Goal: Information Seeking & Learning: Learn about a topic

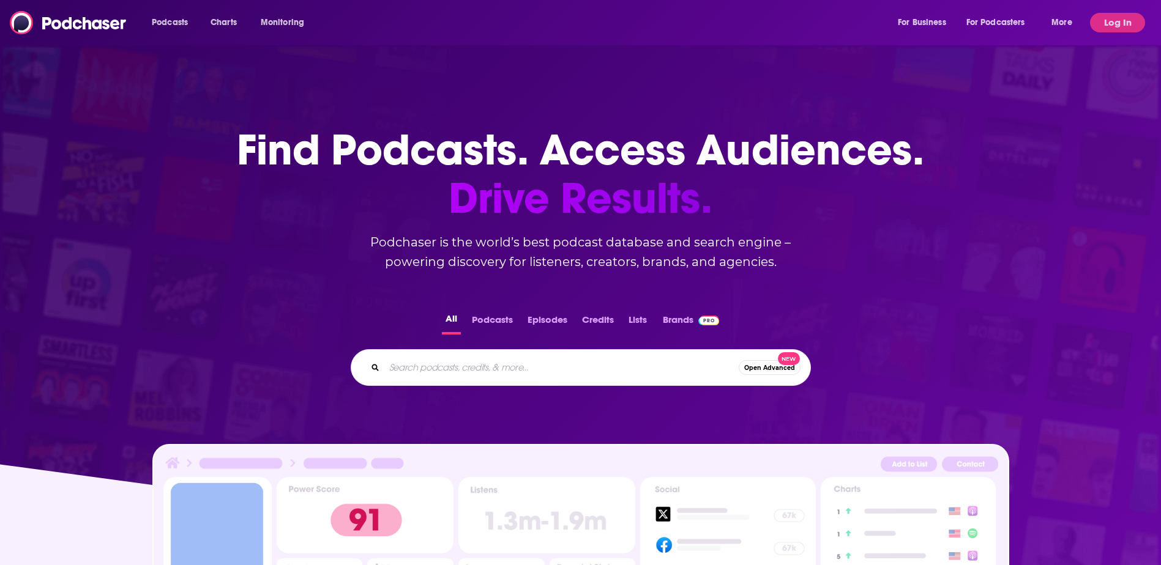
click at [448, 370] on input "Search podcasts, credits, & more..." at bounding box center [561, 368] width 354 height 20
type input "earth911"
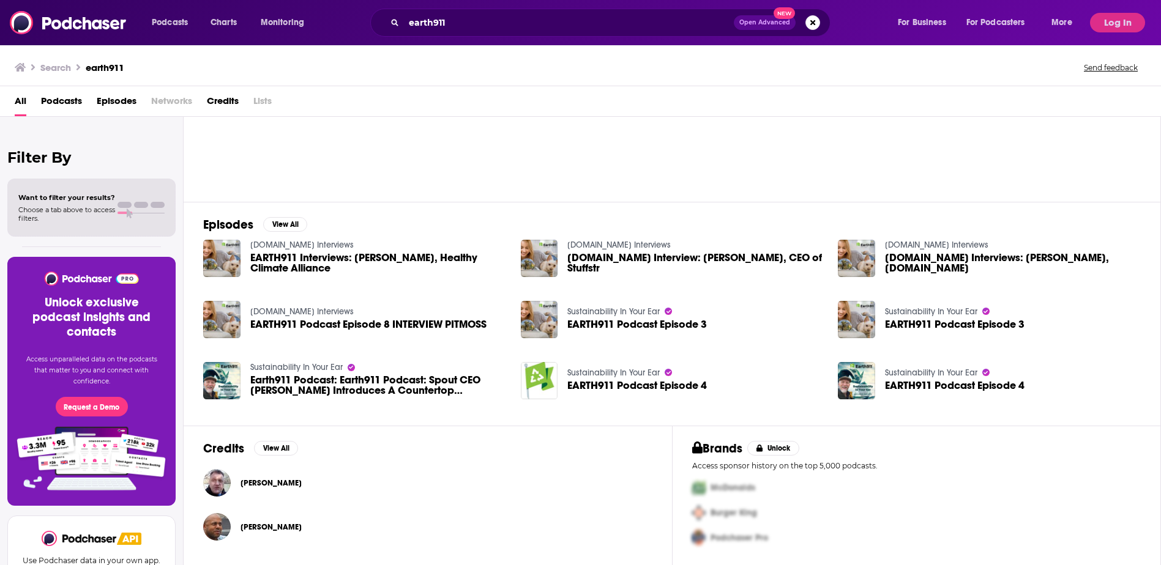
scroll to position [37, 0]
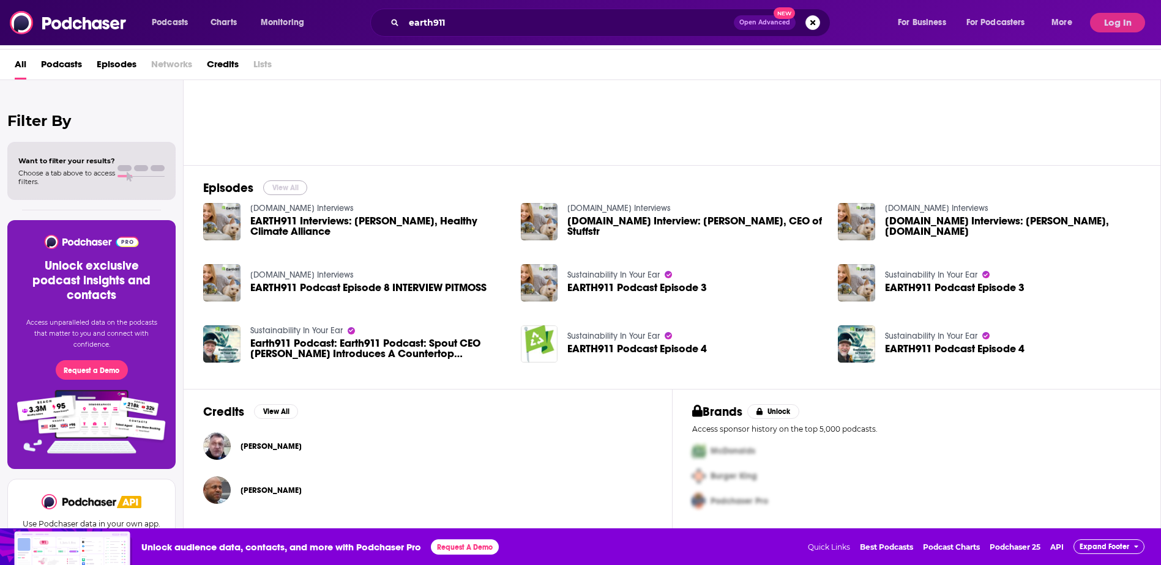
click at [296, 185] on button "View All" at bounding box center [285, 187] width 44 height 15
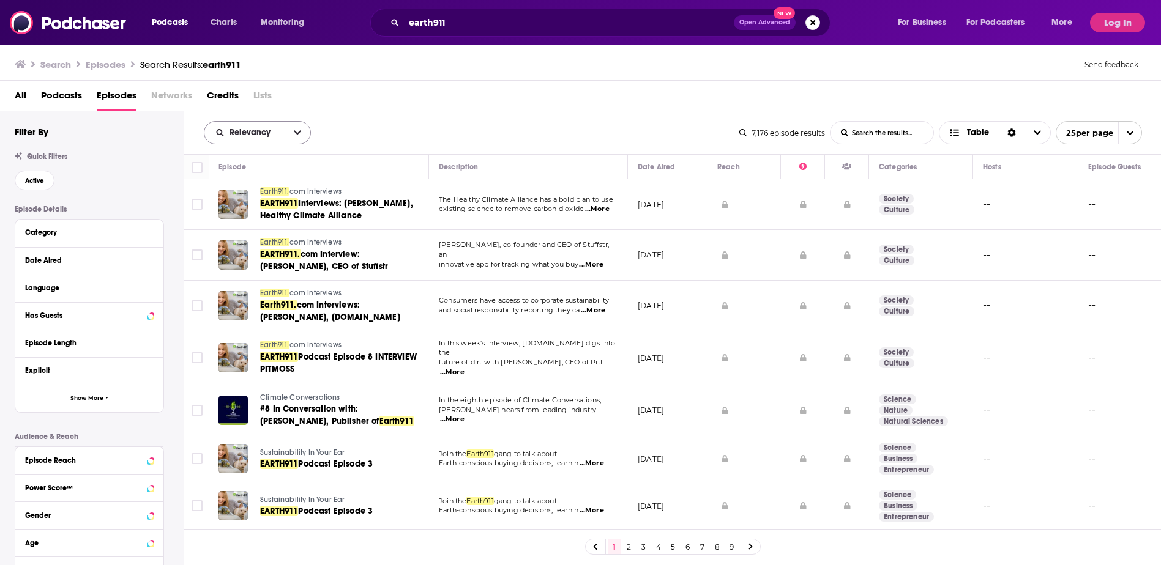
click at [308, 132] on button "open menu" at bounding box center [297, 133] width 26 height 22
click at [248, 217] on span "New" at bounding box center [265, 216] width 72 height 7
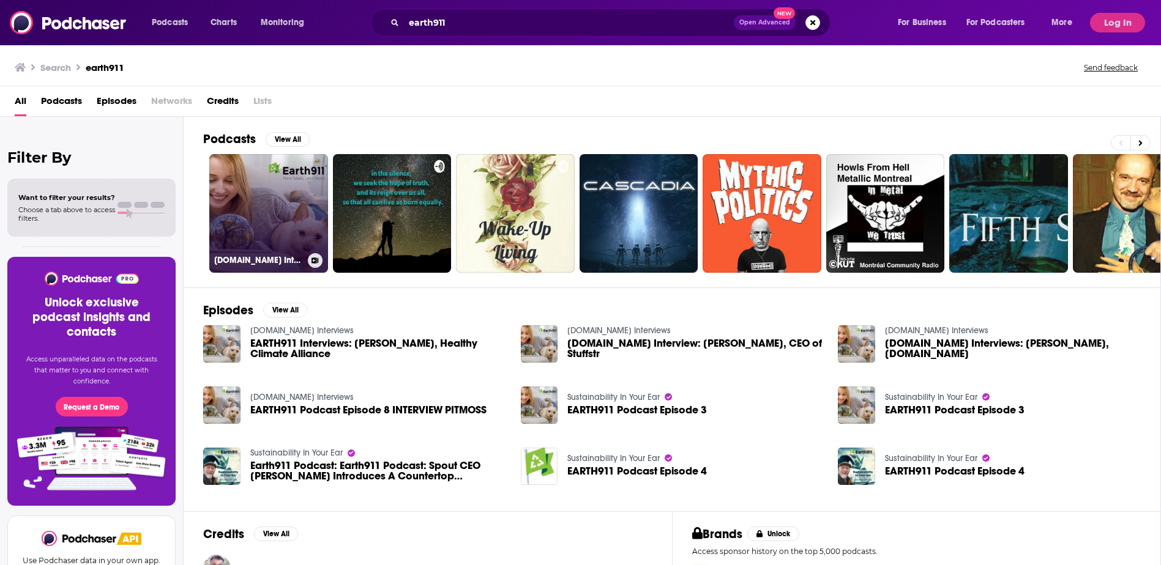
click at [279, 204] on link "[DOMAIN_NAME] Interviews" at bounding box center [268, 213] width 119 height 119
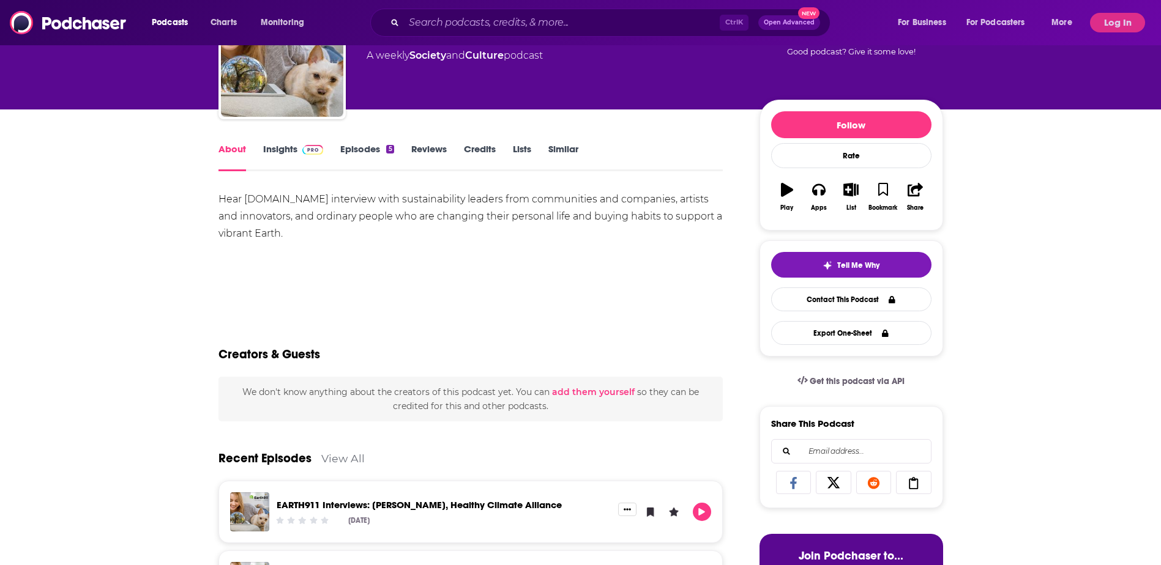
scroll to position [61, 0]
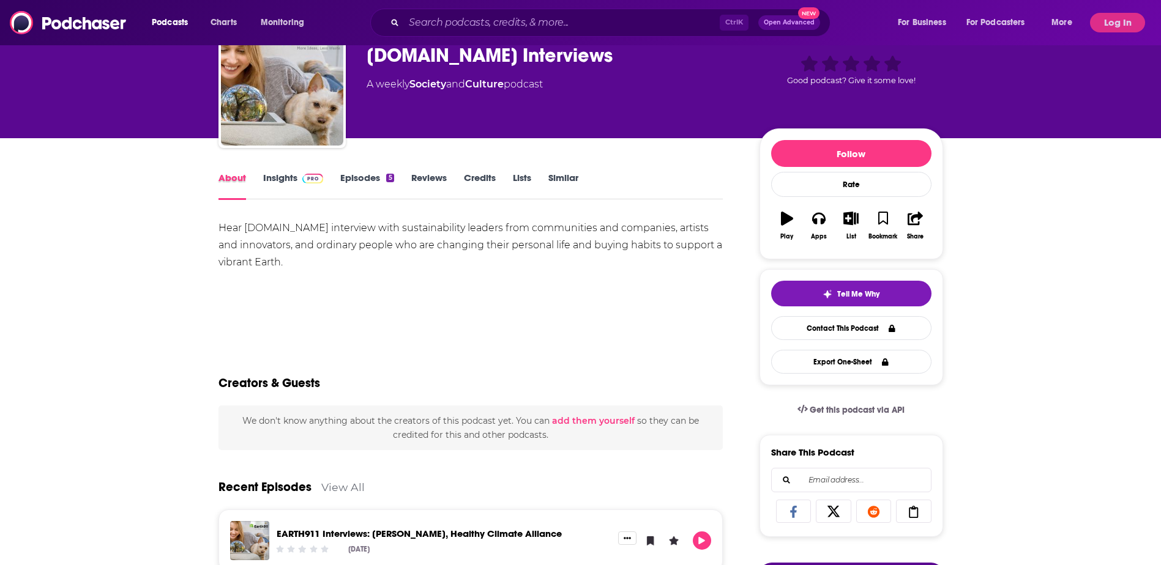
click at [260, 181] on div "About" at bounding box center [240, 186] width 45 height 28
click at [293, 180] on link "Insights" at bounding box center [293, 186] width 61 height 28
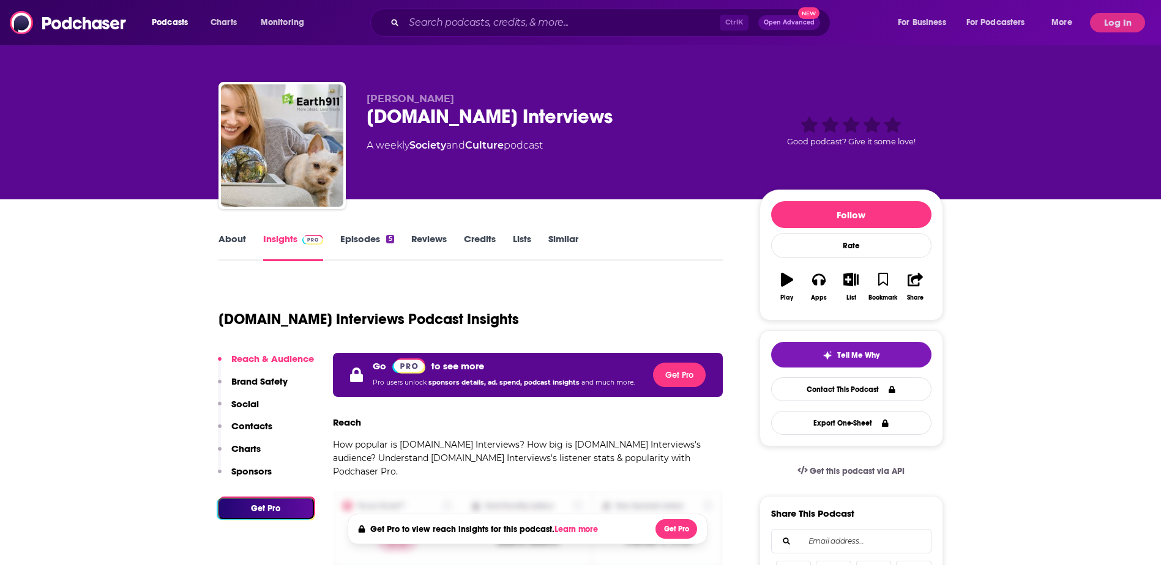
click at [1115, 36] on div "Podcasts Charts Monitoring Ctrl K Open Advanced New For Business For Podcasters…" at bounding box center [580, 22] width 1161 height 45
click at [1110, 13] on button "Log In" at bounding box center [1117, 23] width 55 height 20
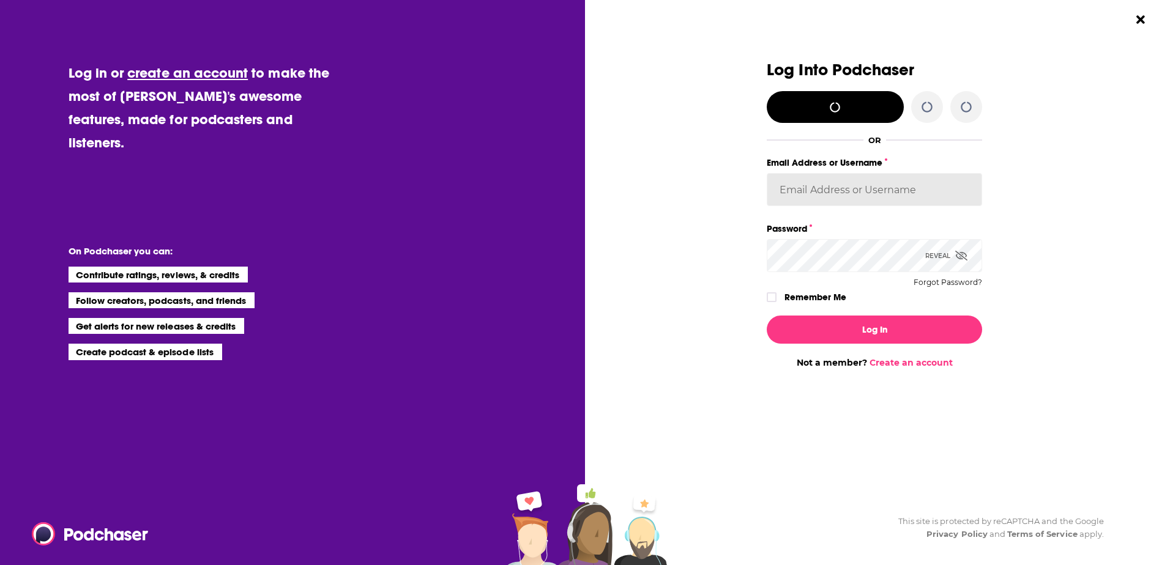
type input "[PERSON_NAME][EMAIL_ADDRESS][PERSON_NAME][DOMAIN_NAME]"
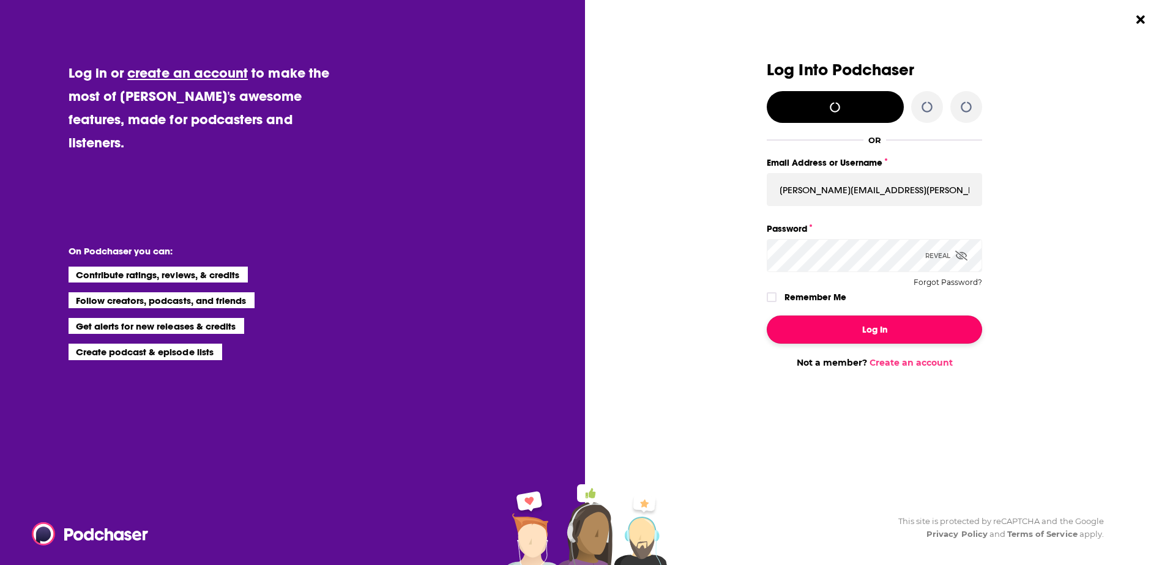
click at [823, 339] on button "Log In" at bounding box center [874, 330] width 215 height 28
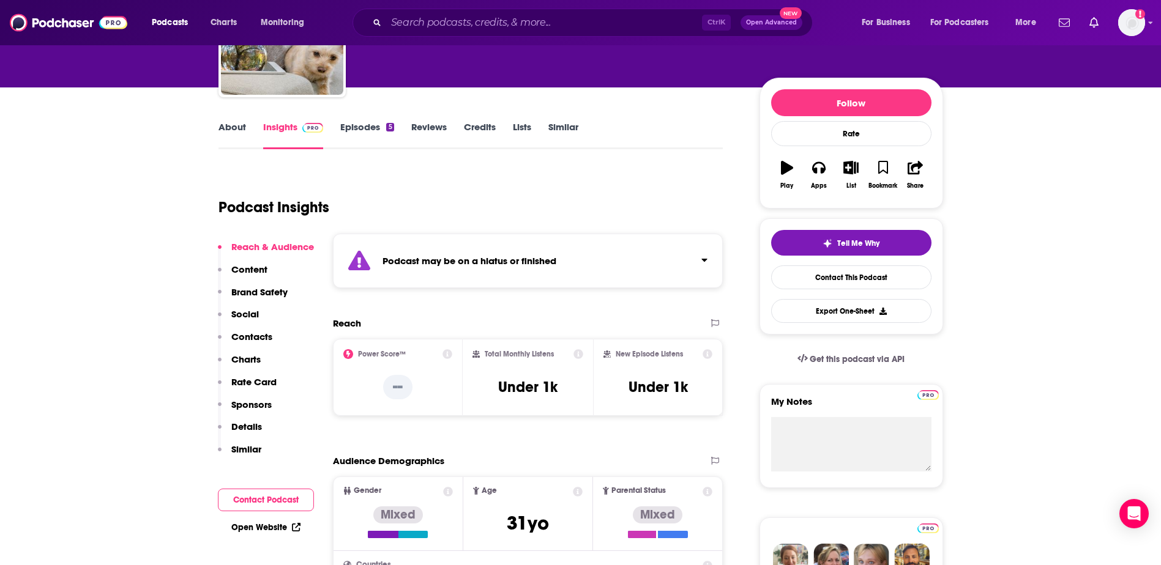
scroll to position [122, 0]
